Goal: Task Accomplishment & Management: Manage account settings

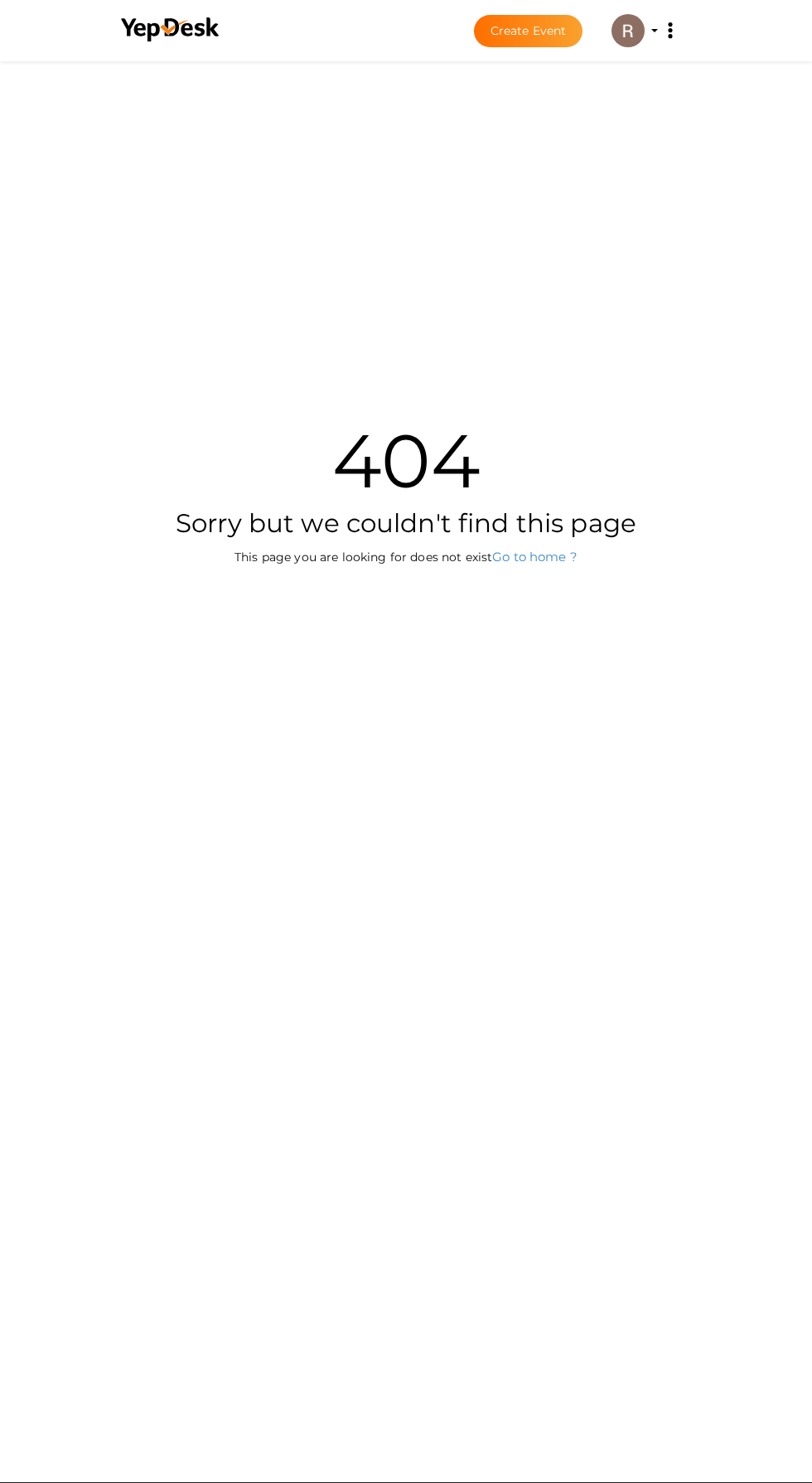
click at [637, 31] on img at bounding box center [628, 31] width 33 height 33
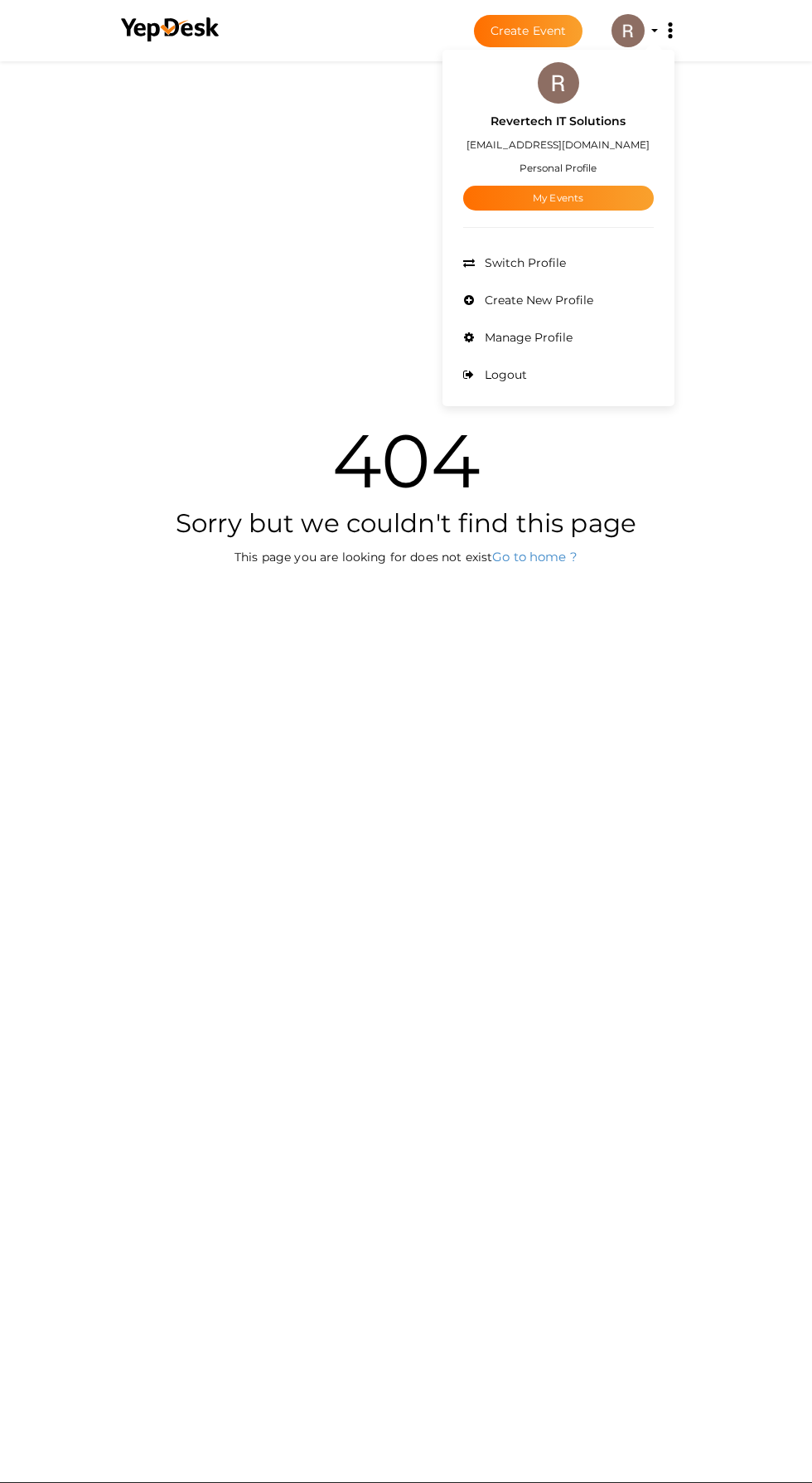
click at [518, 188] on link "My Events" at bounding box center [559, 199] width 191 height 25
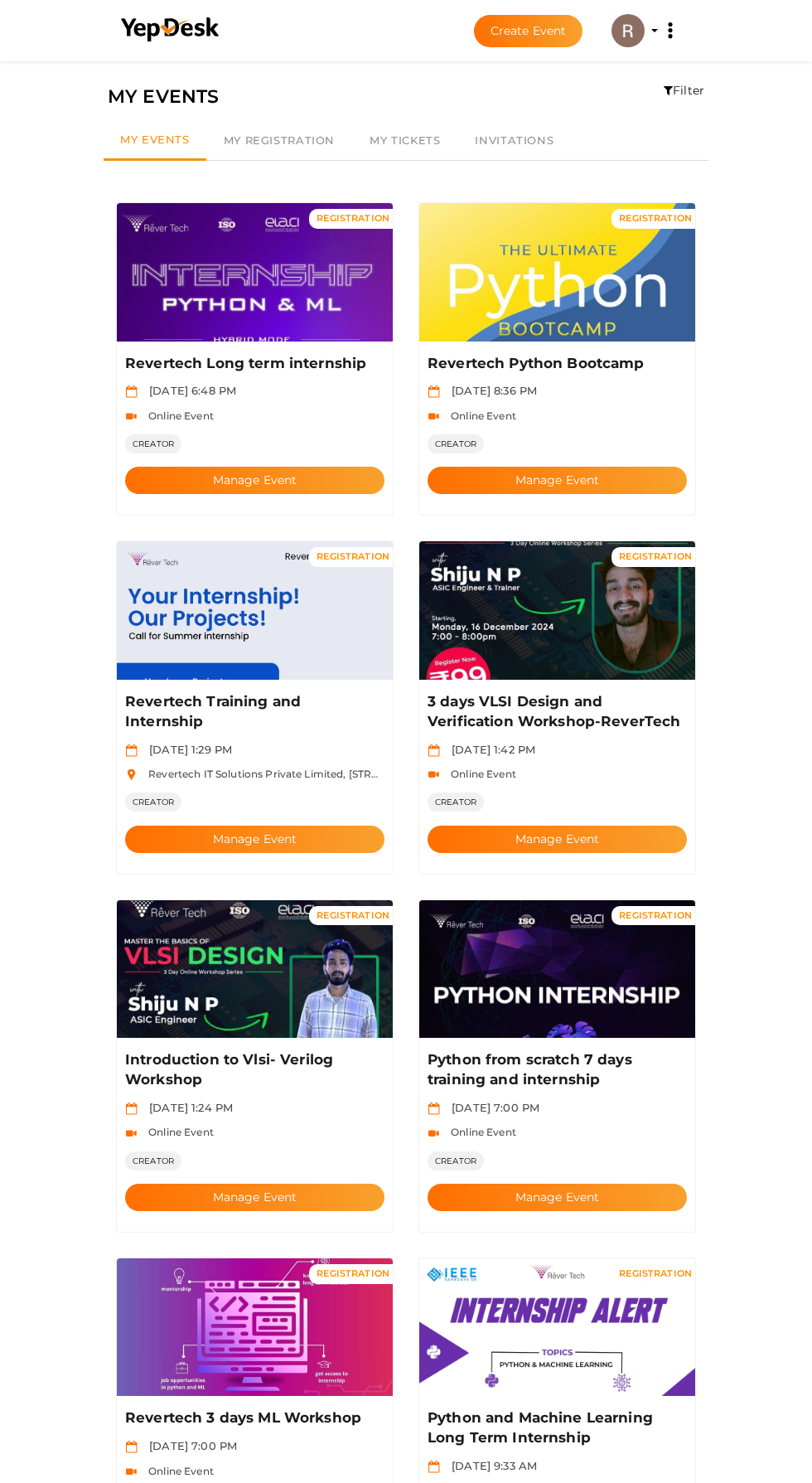
click at [533, 466] on button "Manage Event" at bounding box center [557, 480] width 259 height 27
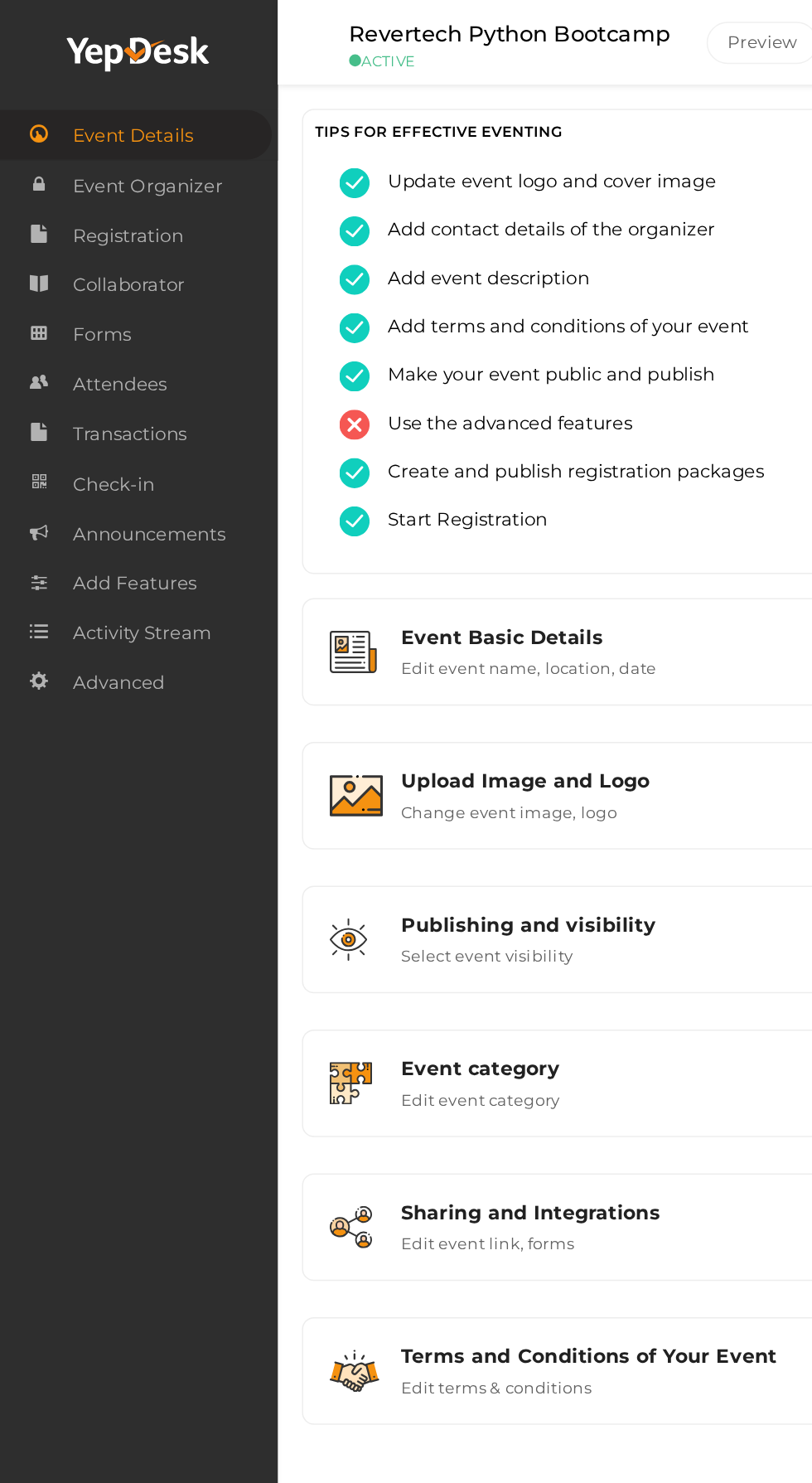
click at [60, 276] on span "Attendees" at bounding box center [82, 263] width 65 height 33
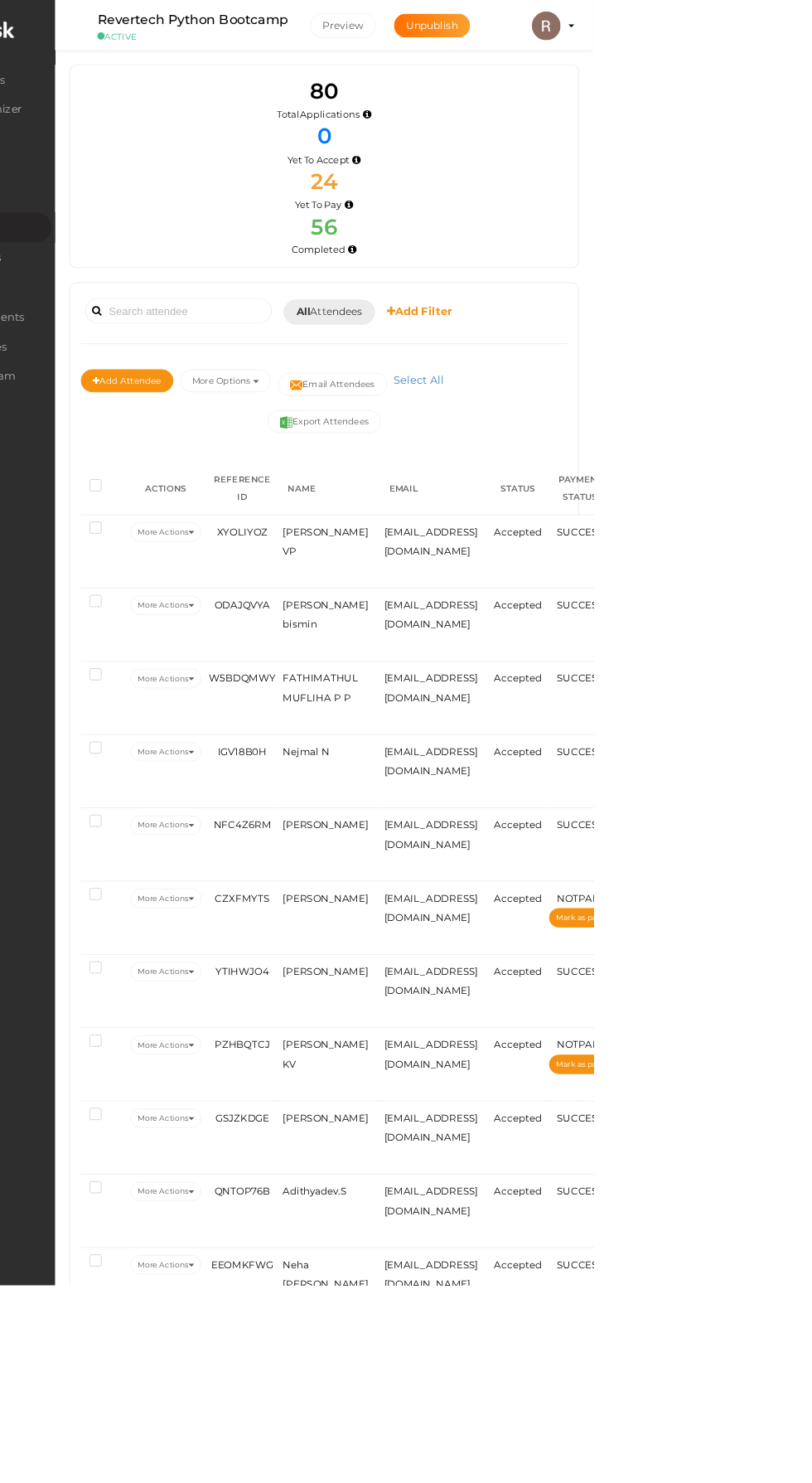
click at [498, 801] on span "FATHIMATHUL MUFLIHA P P" at bounding box center [497, 793] width 87 height 36
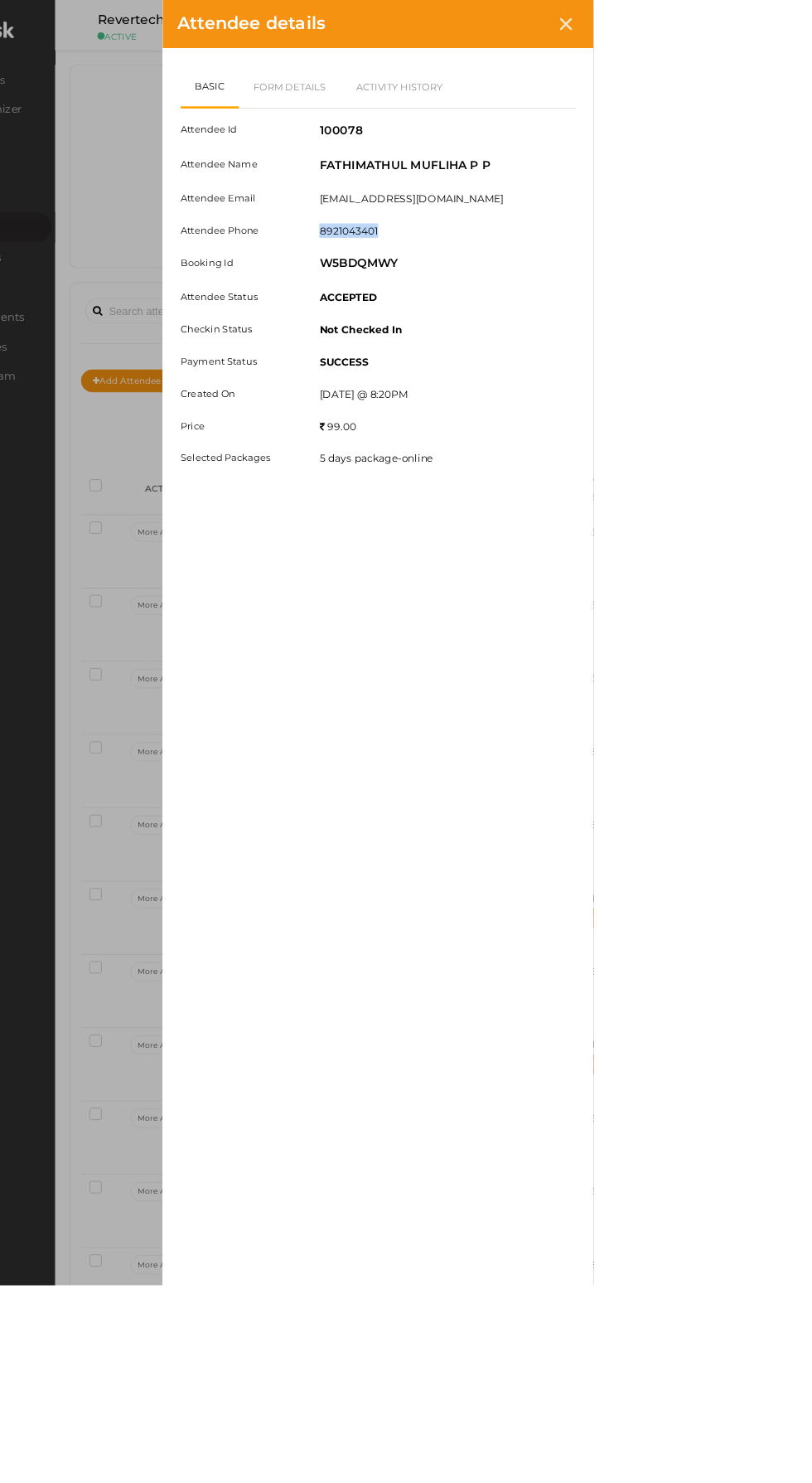
click at [804, 339] on div "ACCEPTED" at bounding box center [643, 346] width 321 height 21
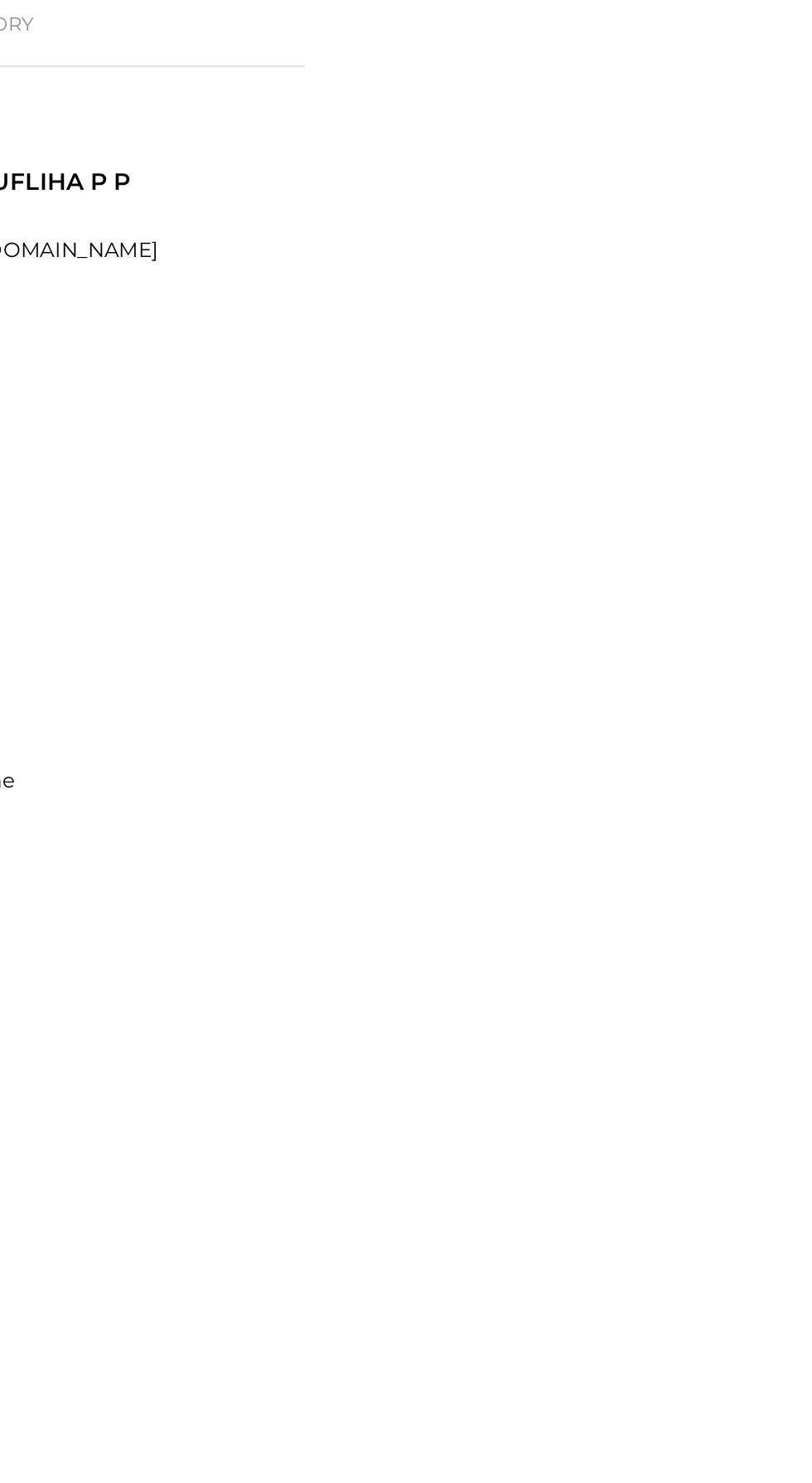
click at [792, 284] on div "Attendee Id 100078 Attendee Name FATHIMATHUL MUFLIHA P P Attendee Email [EMAIL_…" at bounding box center [563, 339] width 456 height 429
copy label "8921043401"
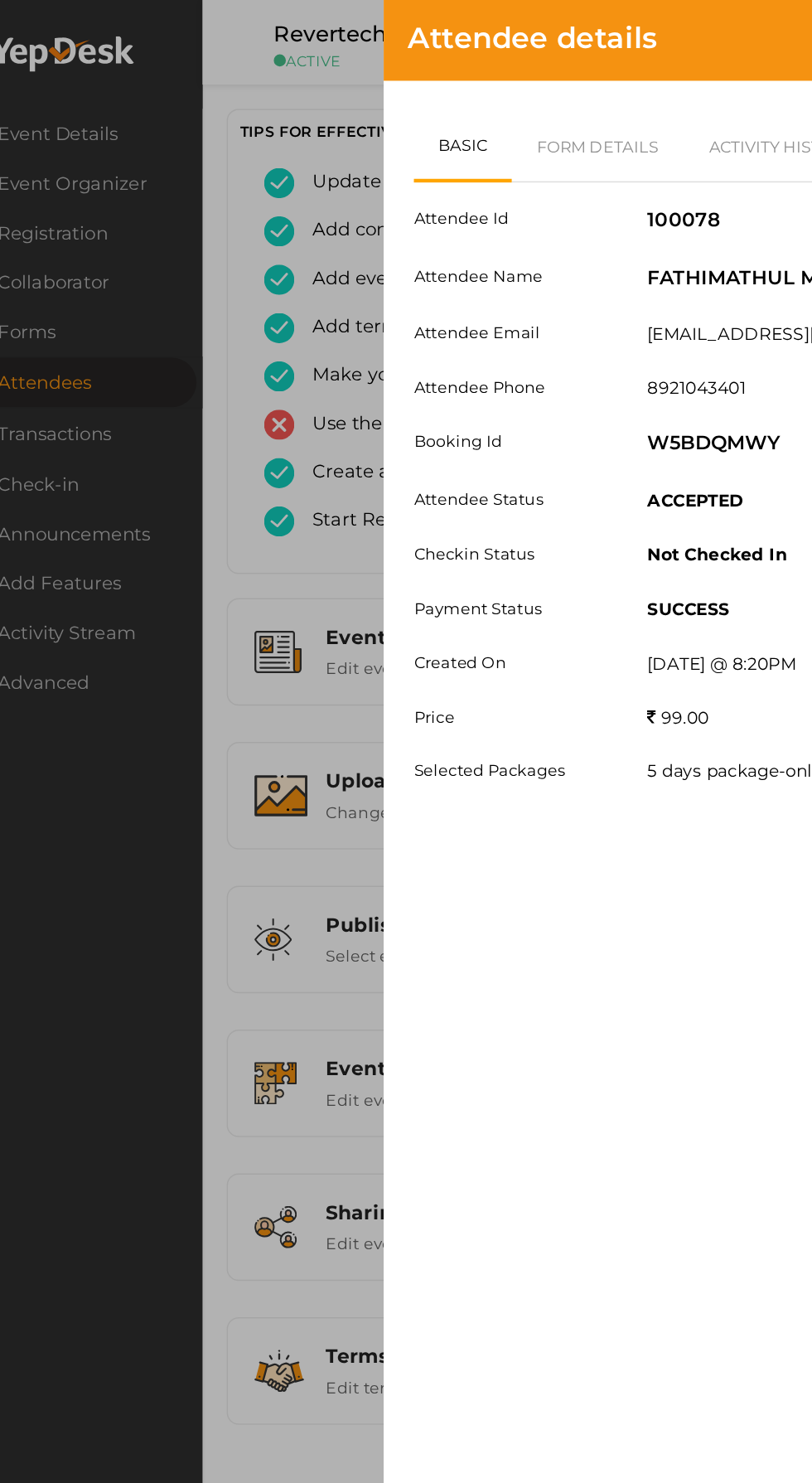
click at [196, 591] on div "Attendee details Basic Form Details Activity History Attendee Id 100078 Attende…" at bounding box center [406, 741] width 812 height 1483
click at [143, 569] on div "Attendee details Basic Form Details Activity History Attendee Id 100078 Attende…" at bounding box center [406, 741] width 812 height 1483
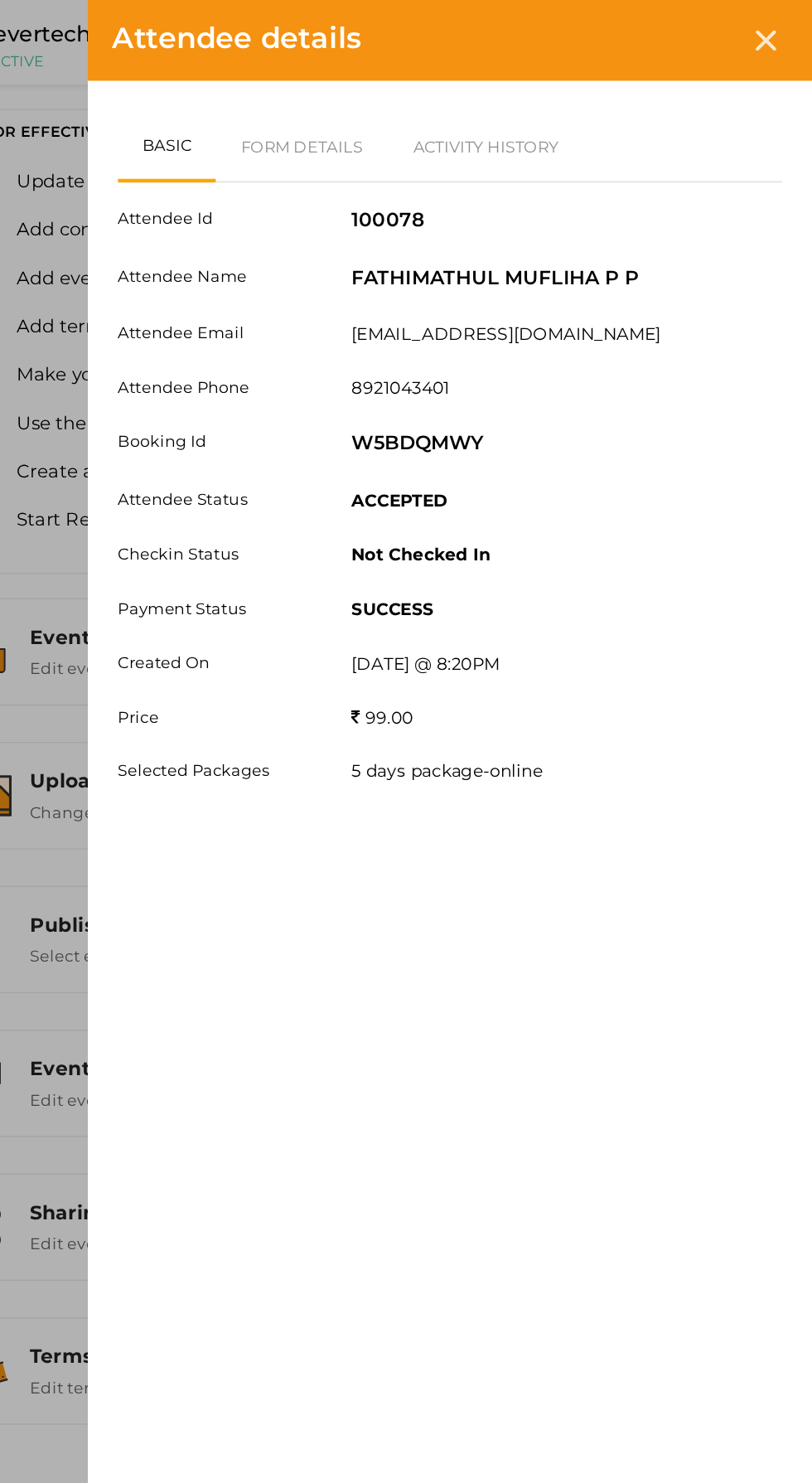
click at [780, 41] on div at bounding box center [780, 28] width 31 height 31
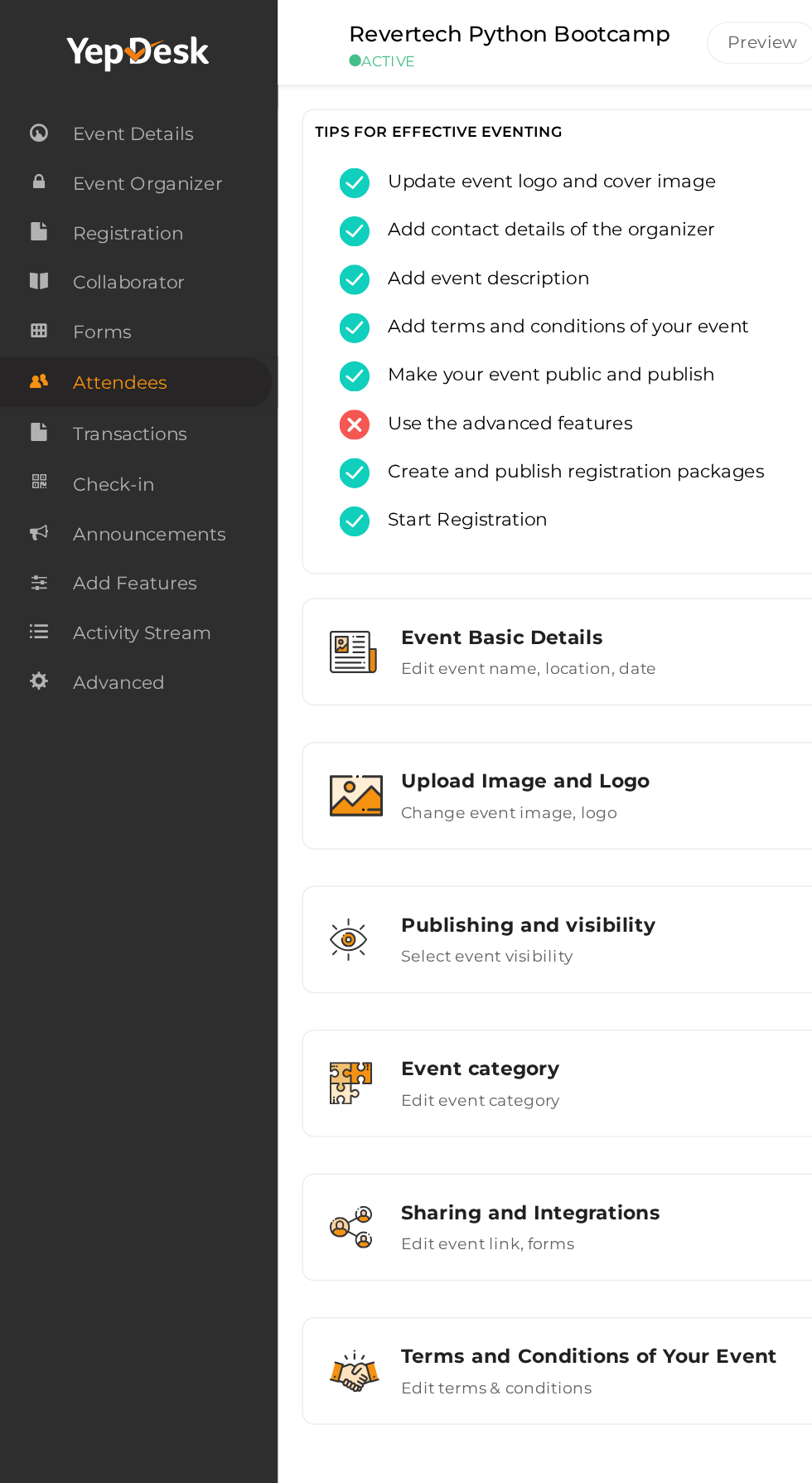
click at [92, 266] on span "Attendees" at bounding box center [82, 263] width 65 height 33
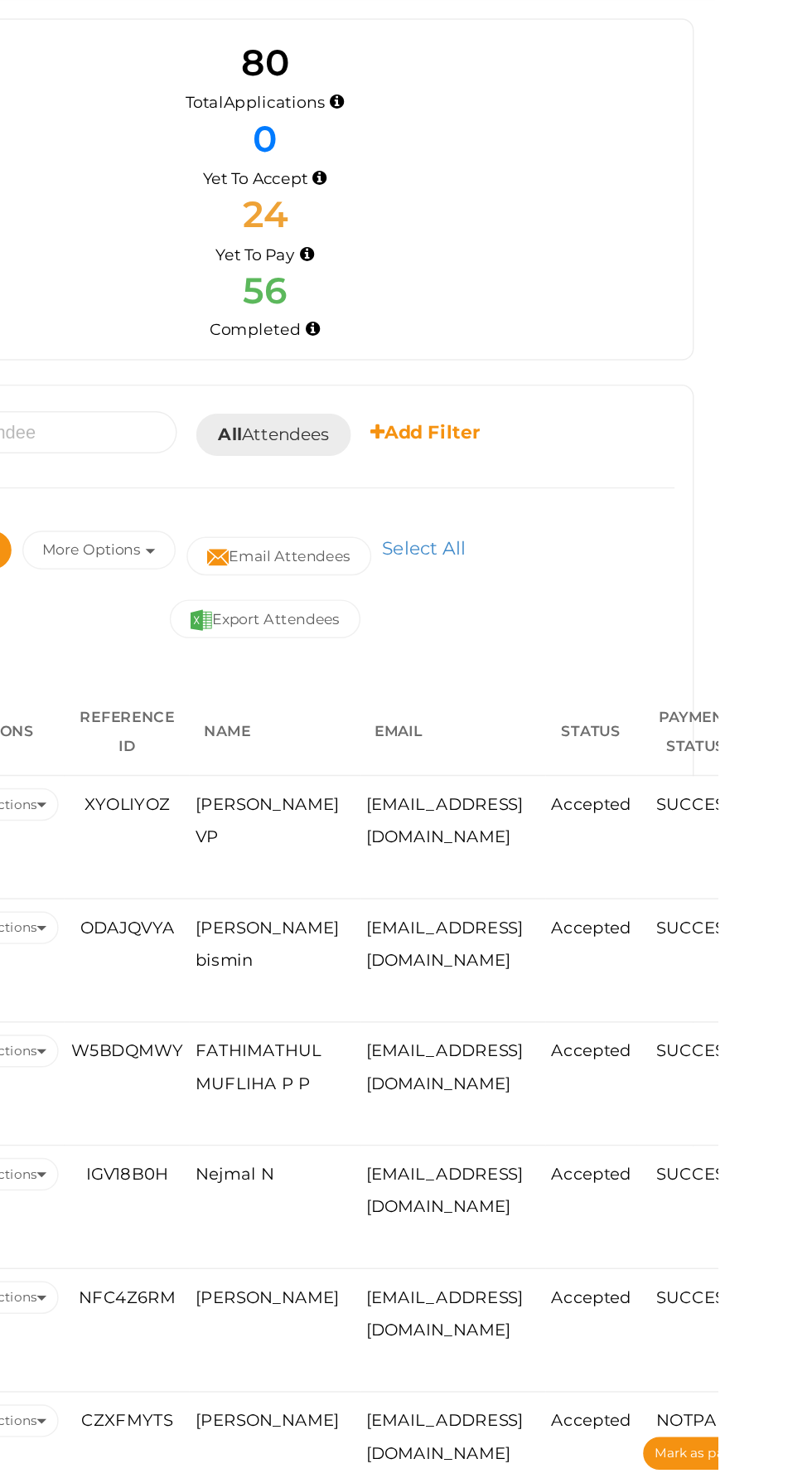
click at [490, 698] on span "[PERSON_NAME] bismin" at bounding box center [503, 709] width 98 height 36
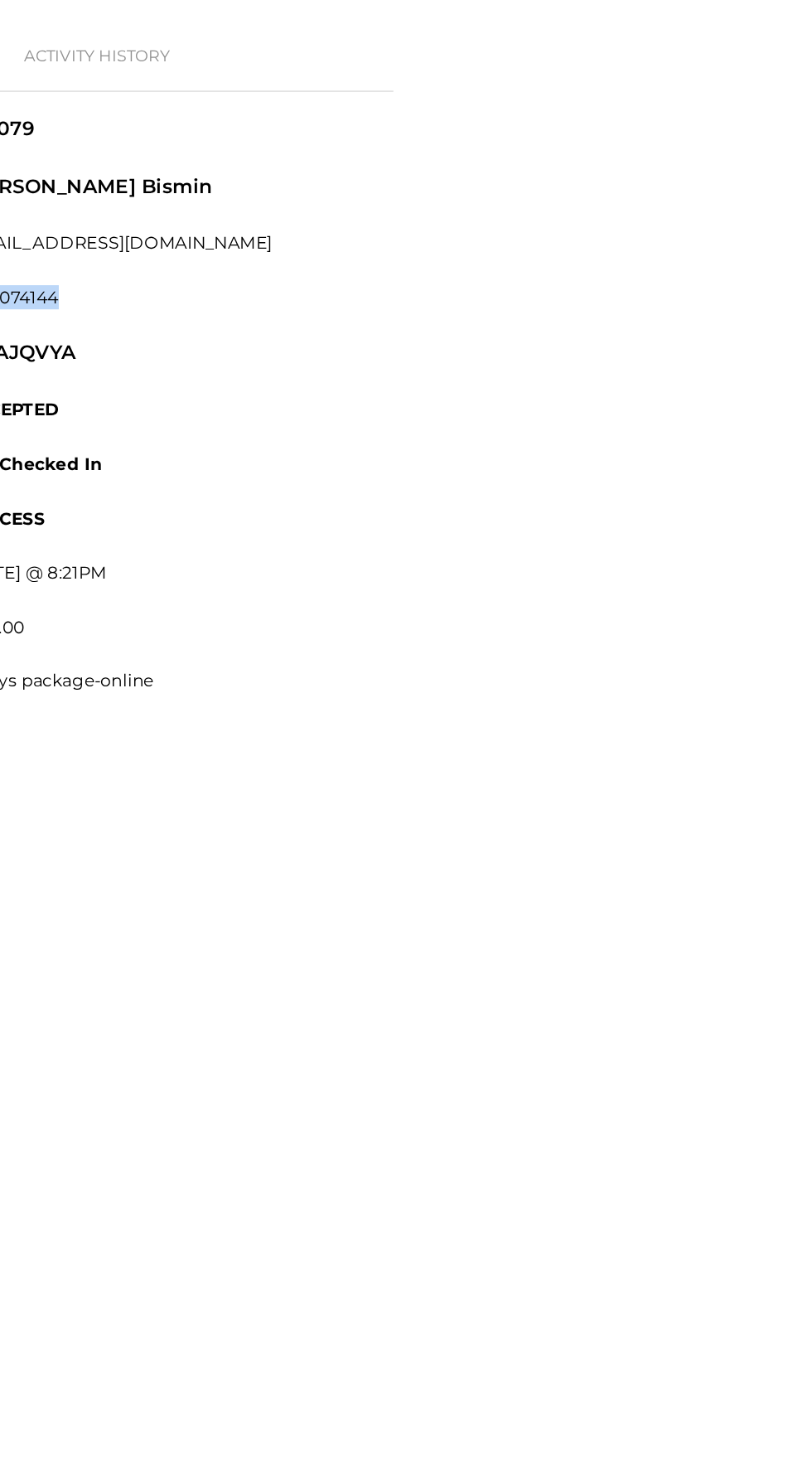
copy label "7012074144"
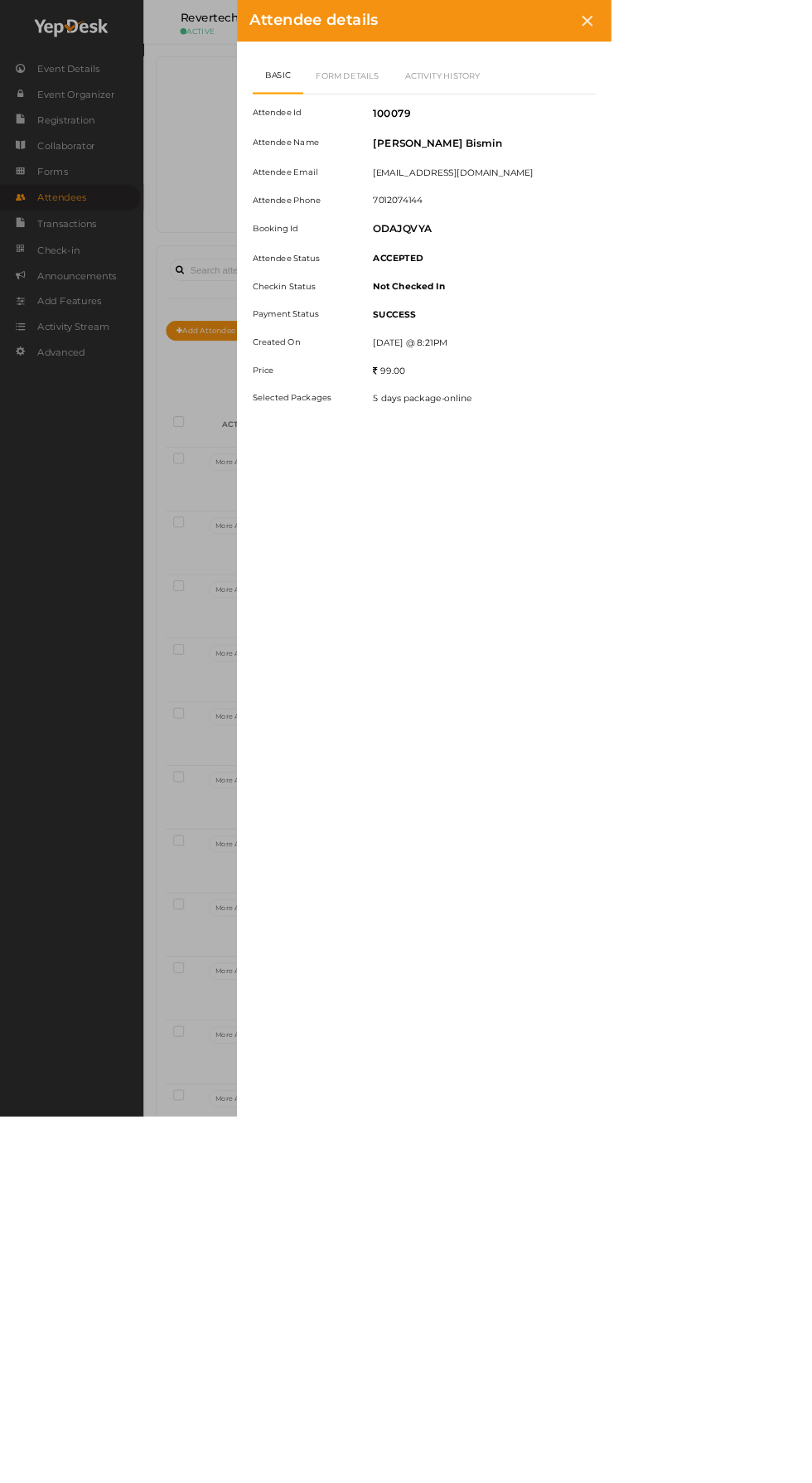
click at [787, 27] on icon at bounding box center [780, 28] width 14 height 14
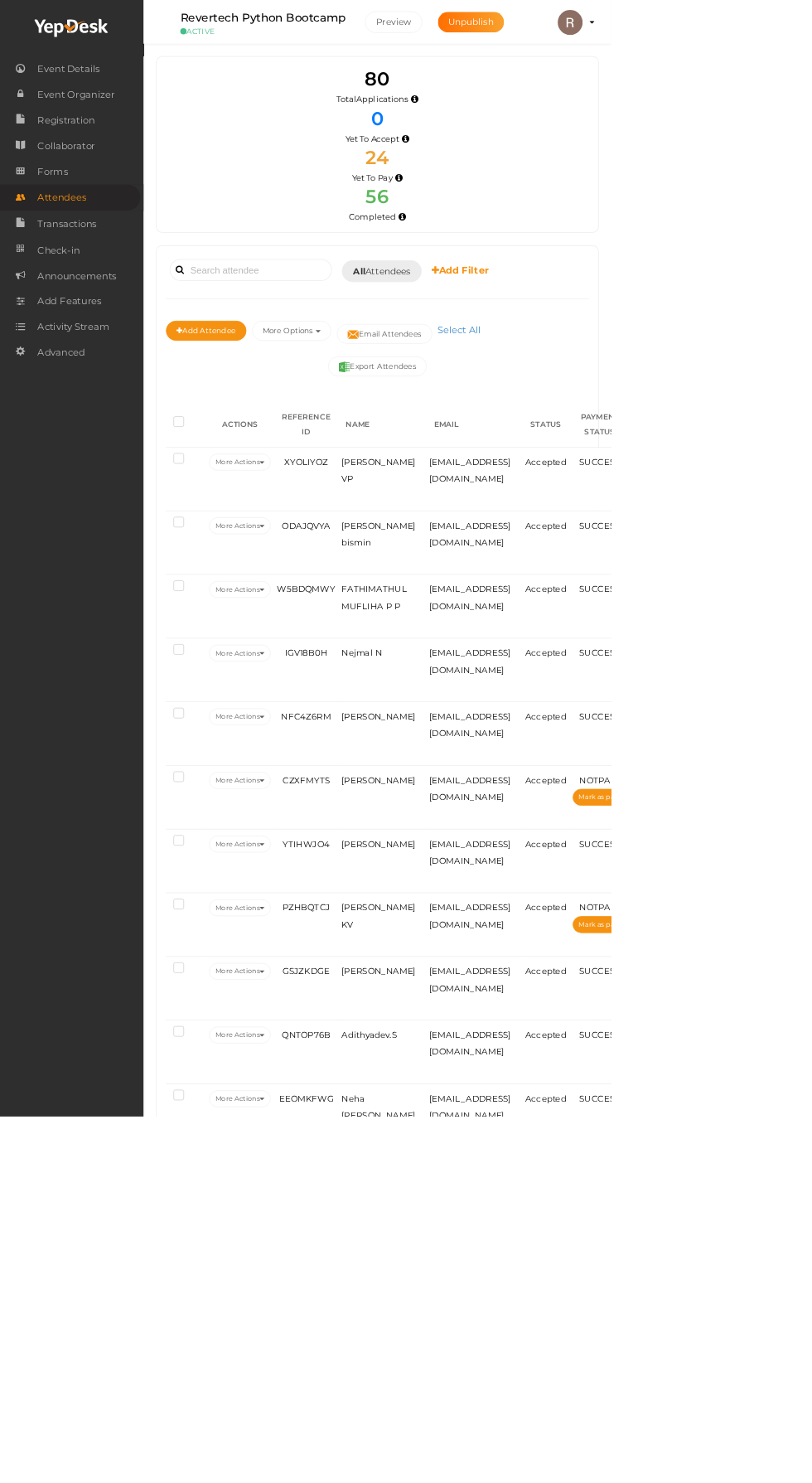
click at [589, 607] on span "[EMAIL_ADDRESS][DOMAIN_NAME]" at bounding box center [625, 624] width 108 height 36
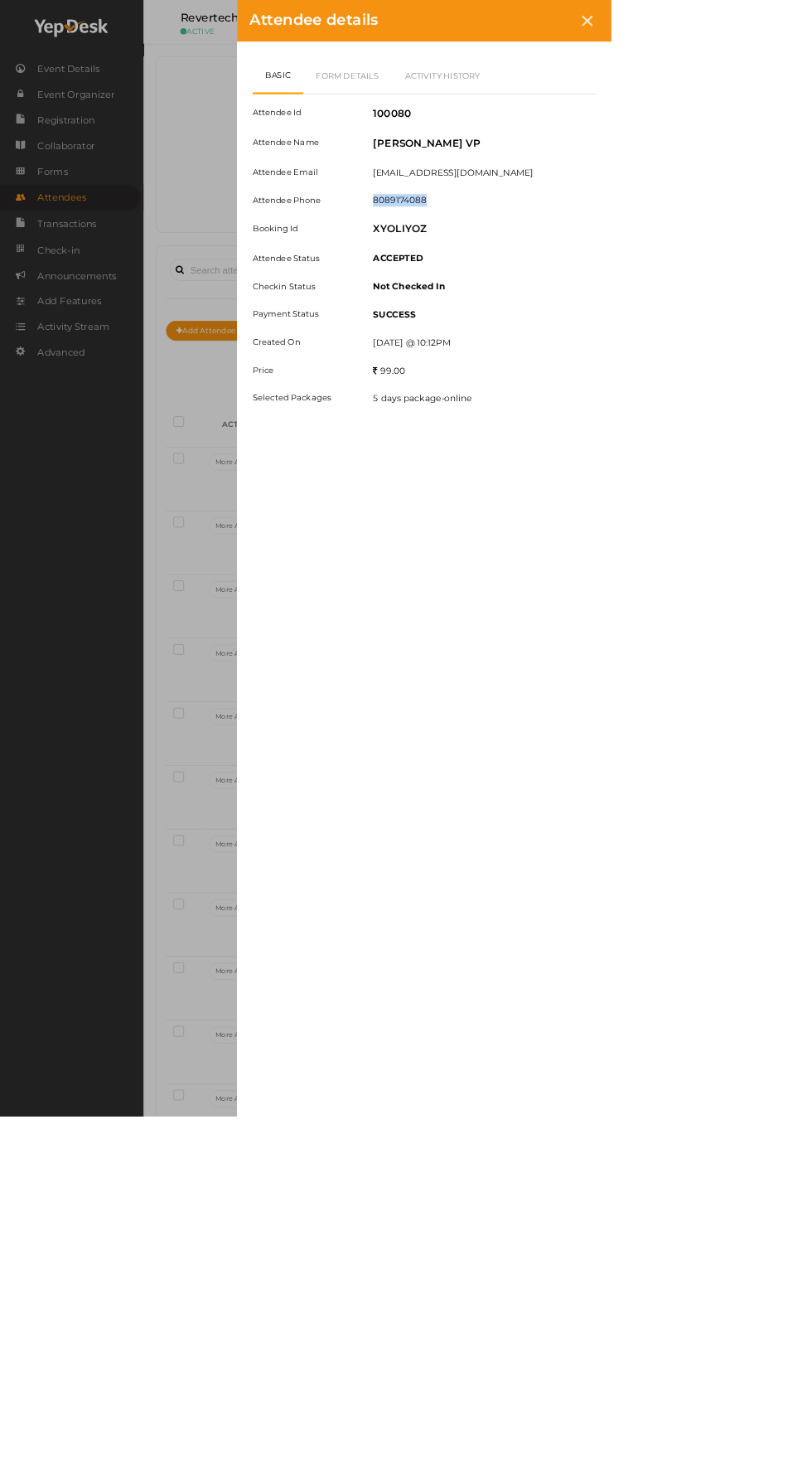
copy label "8089174088"
click at [228, 1090] on div "Attendee details Basic Form Details Activity History Attendee Id 100080 Attende…" at bounding box center [406, 741] width 812 height 1483
click at [796, 18] on div at bounding box center [780, 28] width 31 height 31
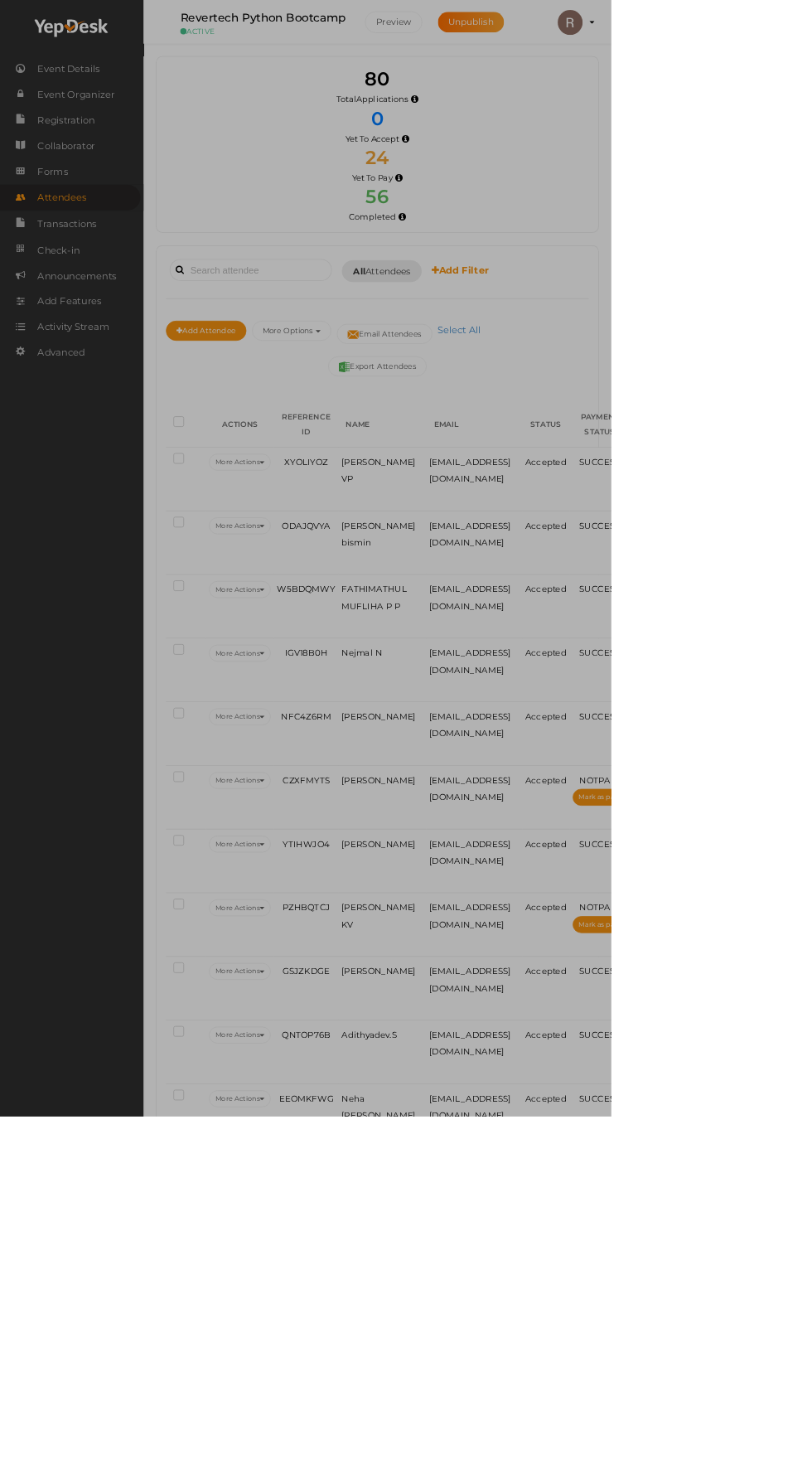
click at [791, 53] on li "Preview Revertech IT Solutions [EMAIL_ADDRESS][DOMAIN_NAME] Personal Profile My…" at bounding box center [501, 30] width 579 height 58
